Goal: Check status

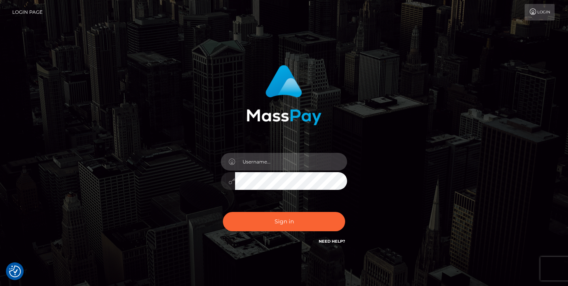
type input "jeremyfeist"
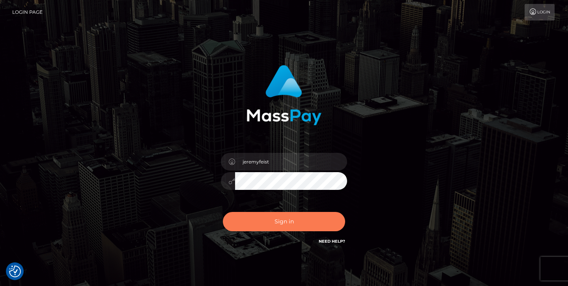
click at [281, 213] on button "Sign in" at bounding box center [284, 221] width 122 height 19
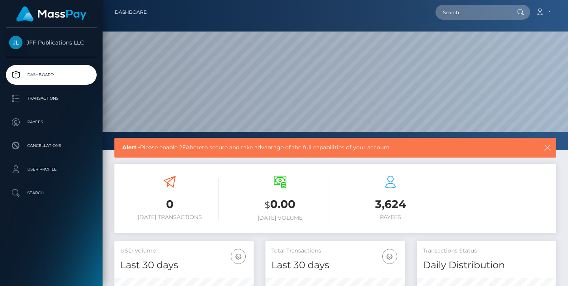
scroll to position [139, 140]
click at [48, 95] on p "Transactions" at bounding box center [51, 99] width 84 height 12
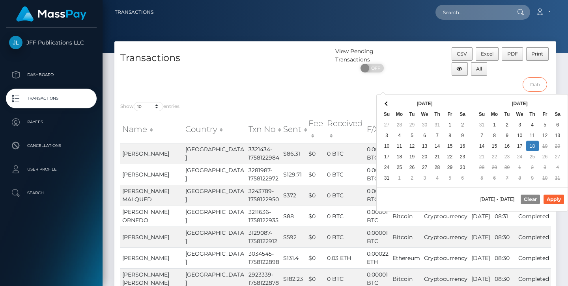
click at [531, 88] on input "text" at bounding box center [534, 84] width 25 height 15
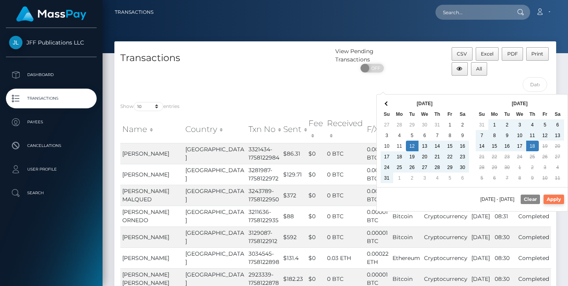
click at [554, 199] on button "Apply" at bounding box center [553, 199] width 20 height 9
type input "08/12/2025 - 09/18/2025"
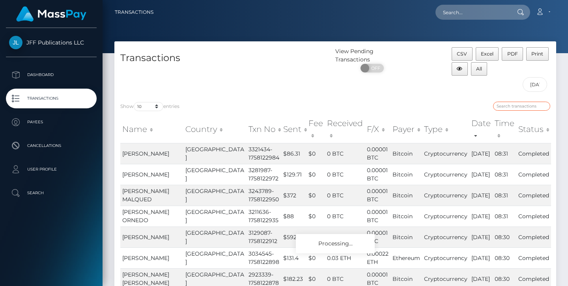
click at [511, 107] on input "search" at bounding box center [521, 106] width 57 height 9
paste input "2925381"
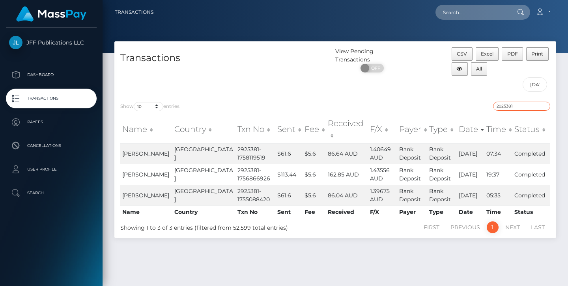
type input "2925381"
click at [288, 106] on div "Show 10 25 50 100 250 500 1,000 3,500 entries" at bounding box center [224, 107] width 209 height 11
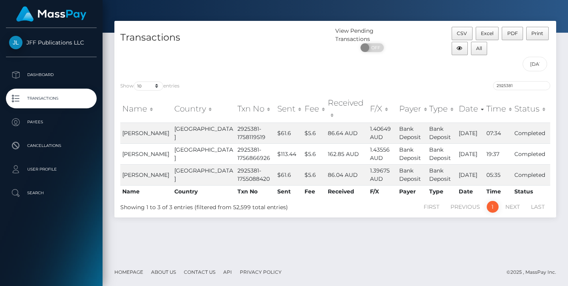
scroll to position [20, 0]
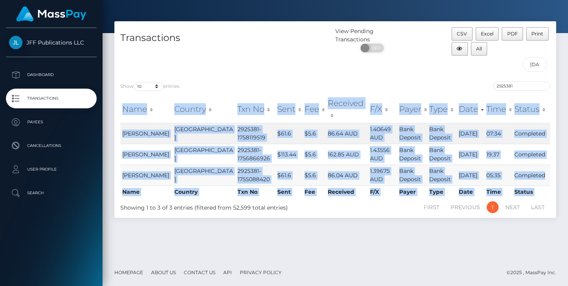
drag, startPoint x: 117, startPoint y: 102, endPoint x: 549, endPoint y: 171, distance: 437.9
click at [549, 171] on div "Name Country Txn No Sent Fee Received F/X Payer Type Date Time Status Name Coun…" at bounding box center [334, 147] width 441 height 108
